Goal: Transaction & Acquisition: Purchase product/service

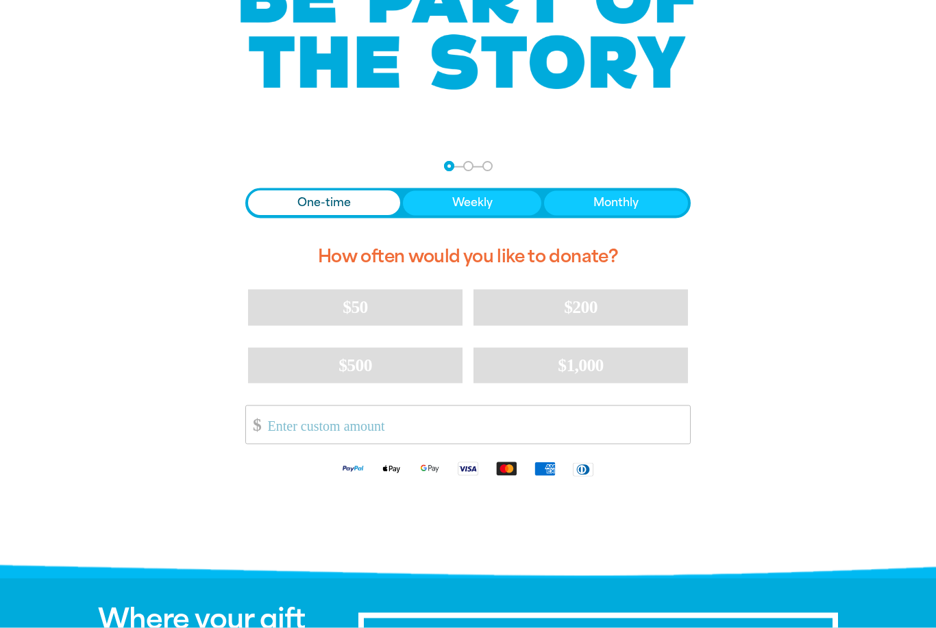
scroll to position [154, 0]
click at [398, 428] on input "Other Amount" at bounding box center [473, 424] width 431 height 38
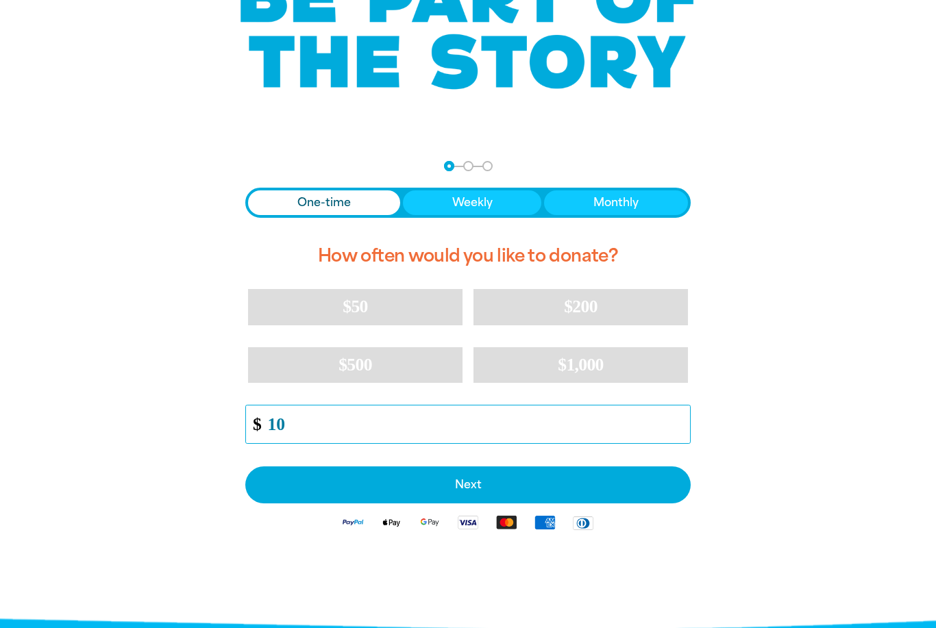
type input "10"
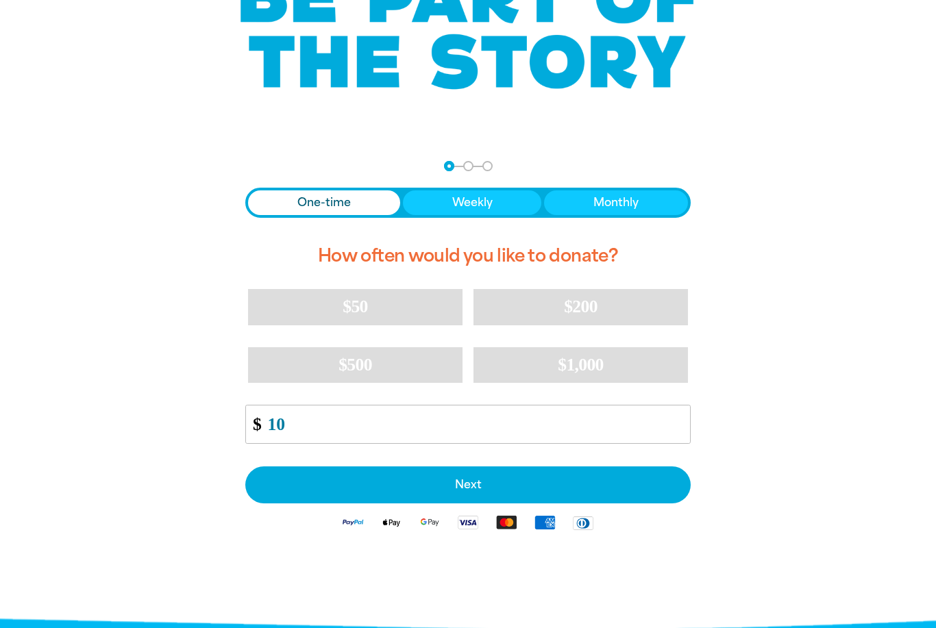
click at [504, 486] on span "Next" at bounding box center [467, 484] width 415 height 11
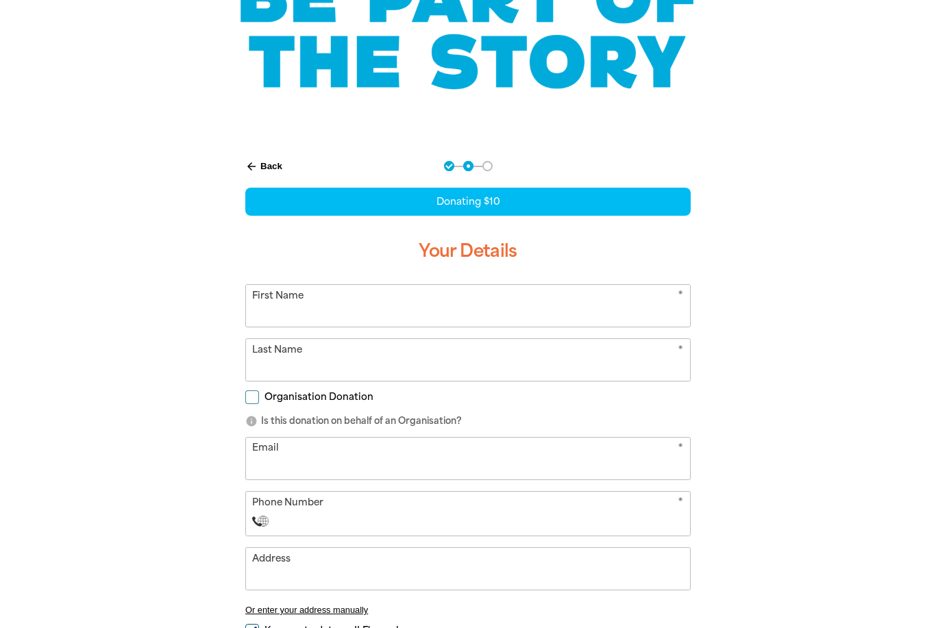
click at [571, 307] on input "First Name" at bounding box center [468, 306] width 444 height 42
type input "[PERSON_NAME]"
click at [443, 459] on input "Email" at bounding box center [468, 459] width 444 height 42
type input "[EMAIL_ADDRESS][DOMAIN_NAME]"
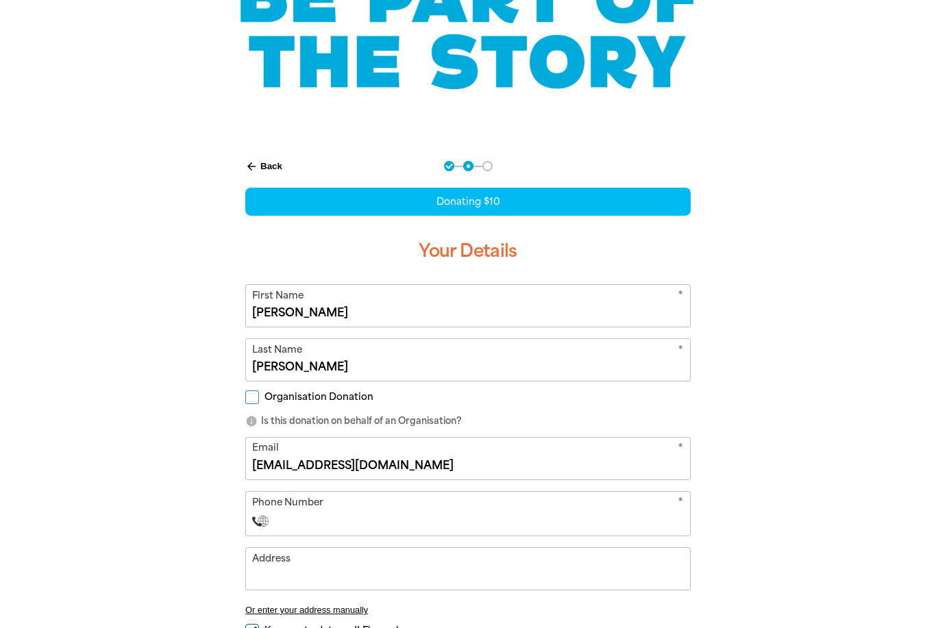
click at [431, 522] on input "Phone Number" at bounding box center [481, 521] width 405 height 16
type input "[PHONE_NUMBER]"
click at [363, 580] on input "Address" at bounding box center [468, 569] width 444 height 42
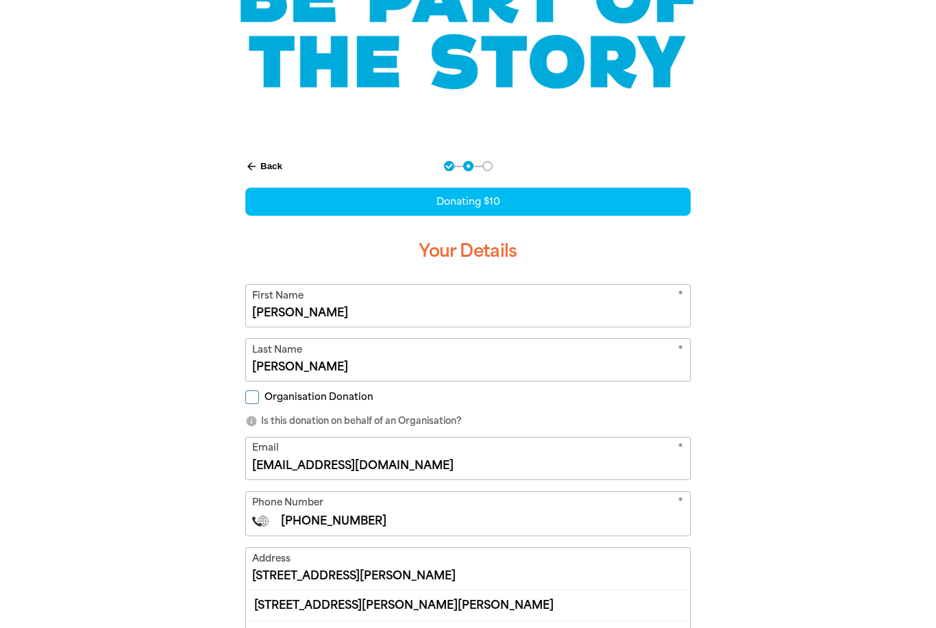
click at [429, 609] on div "[STREET_ADDRESS][PERSON_NAME][PERSON_NAME]" at bounding box center [468, 604] width 444 height 29
type input "[STREET_ADDRESS][PERSON_NAME][PERSON_NAME]"
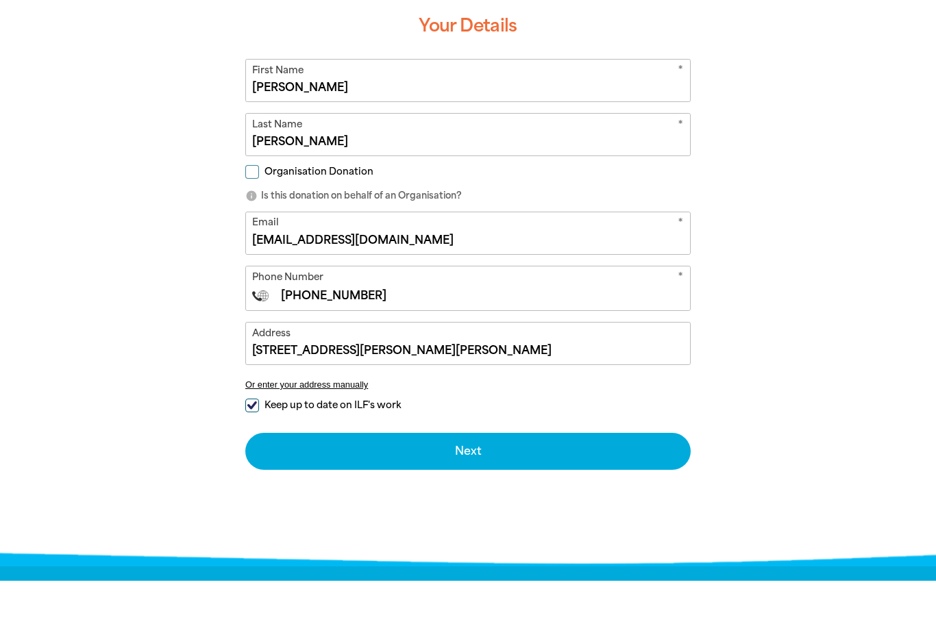
scroll to position [334, 0]
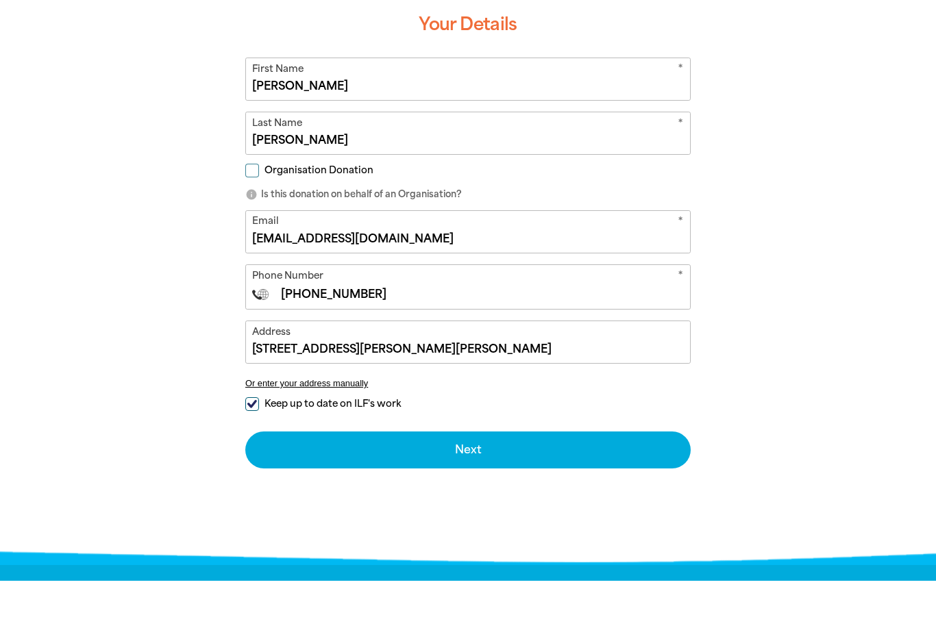
click at [254, 445] on input "Keep up to date on ILF's work" at bounding box center [252, 452] width 14 height 14
checkbox input "false"
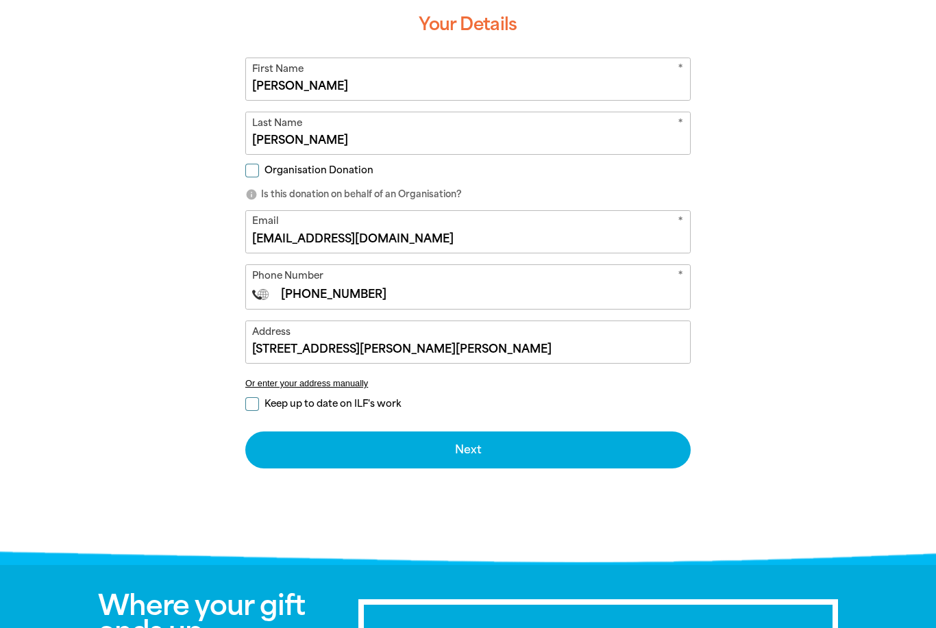
click at [505, 459] on button "Next chevron_right" at bounding box center [467, 449] width 445 height 37
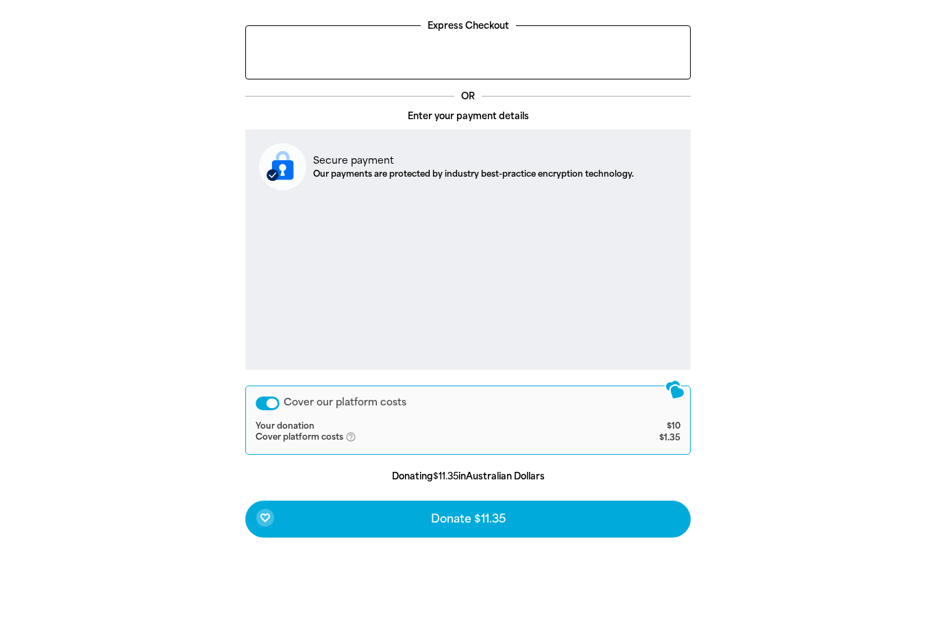
scroll to position [331, 0]
click at [460, 547] on button "favorite_border Donate $11.35" at bounding box center [467, 565] width 445 height 37
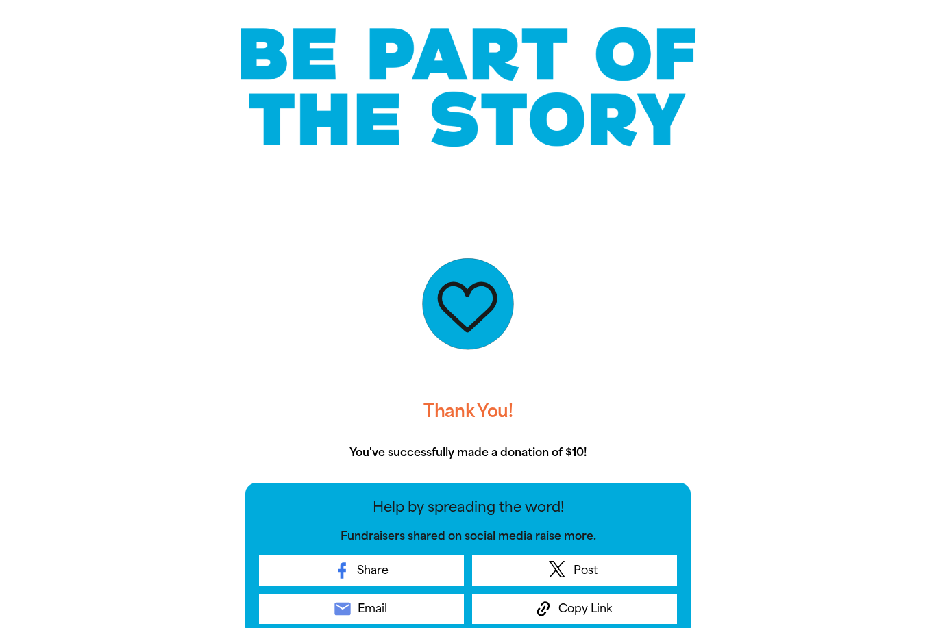
scroll to position [0, 0]
